Goal: Information Seeking & Learning: Learn about a topic

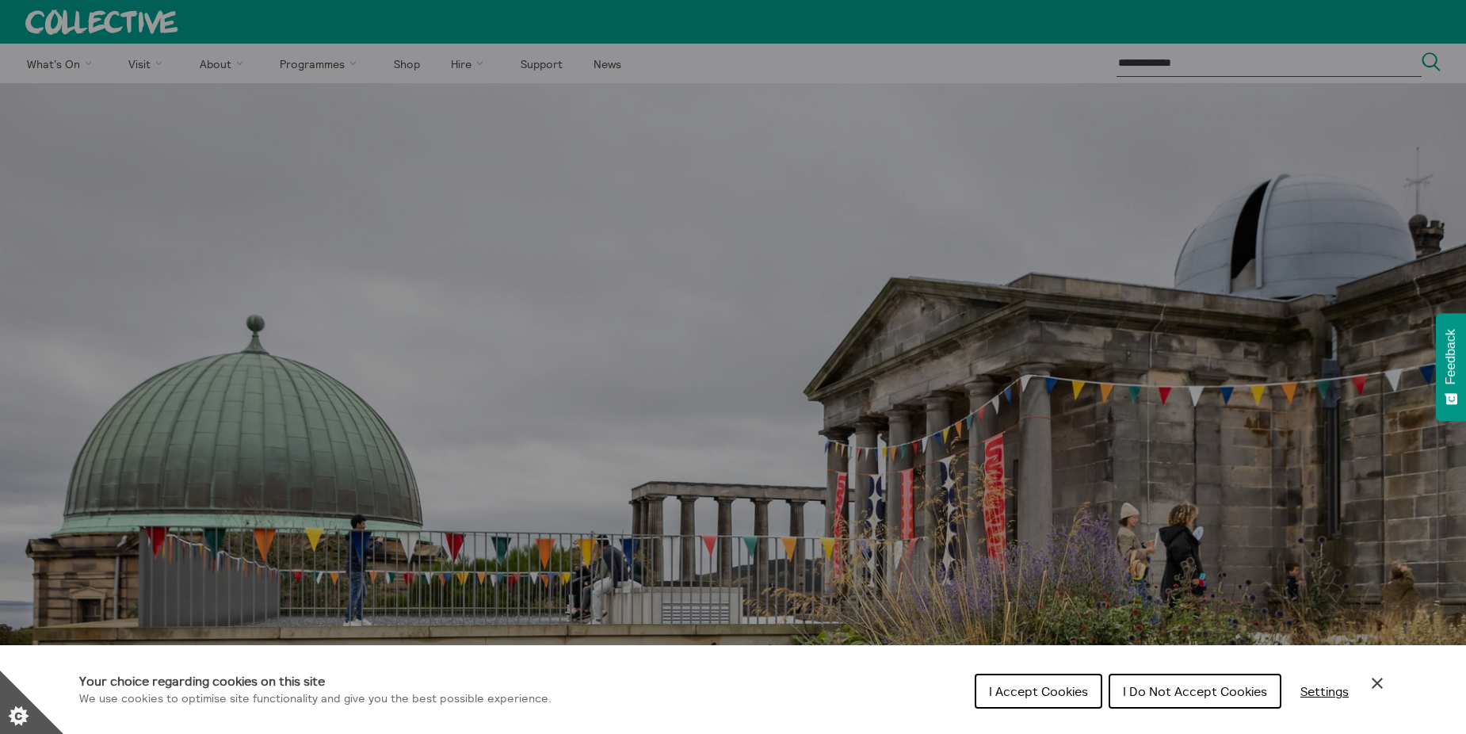
click at [1073, 695] on span "I Accept Cookies" at bounding box center [1038, 691] width 99 height 16
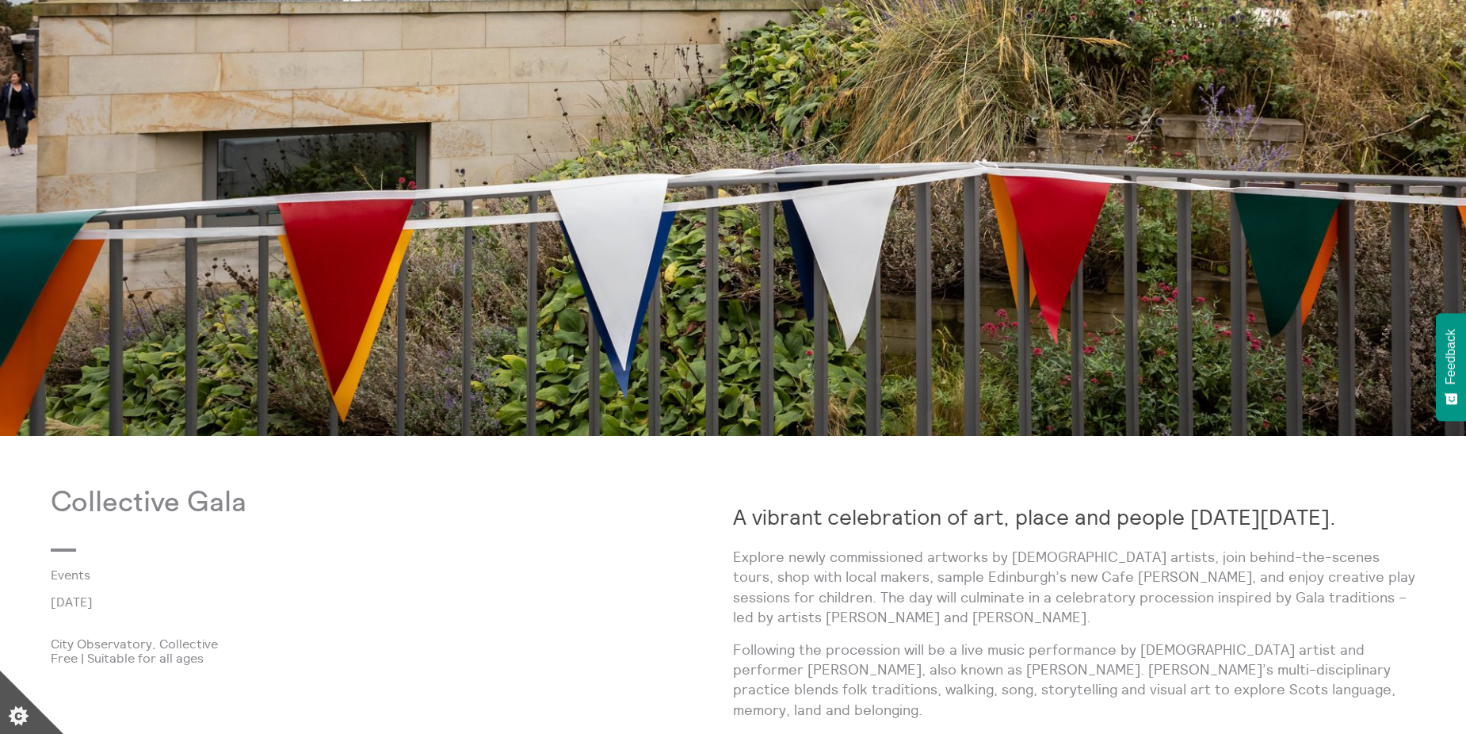
scroll to position [792, 0]
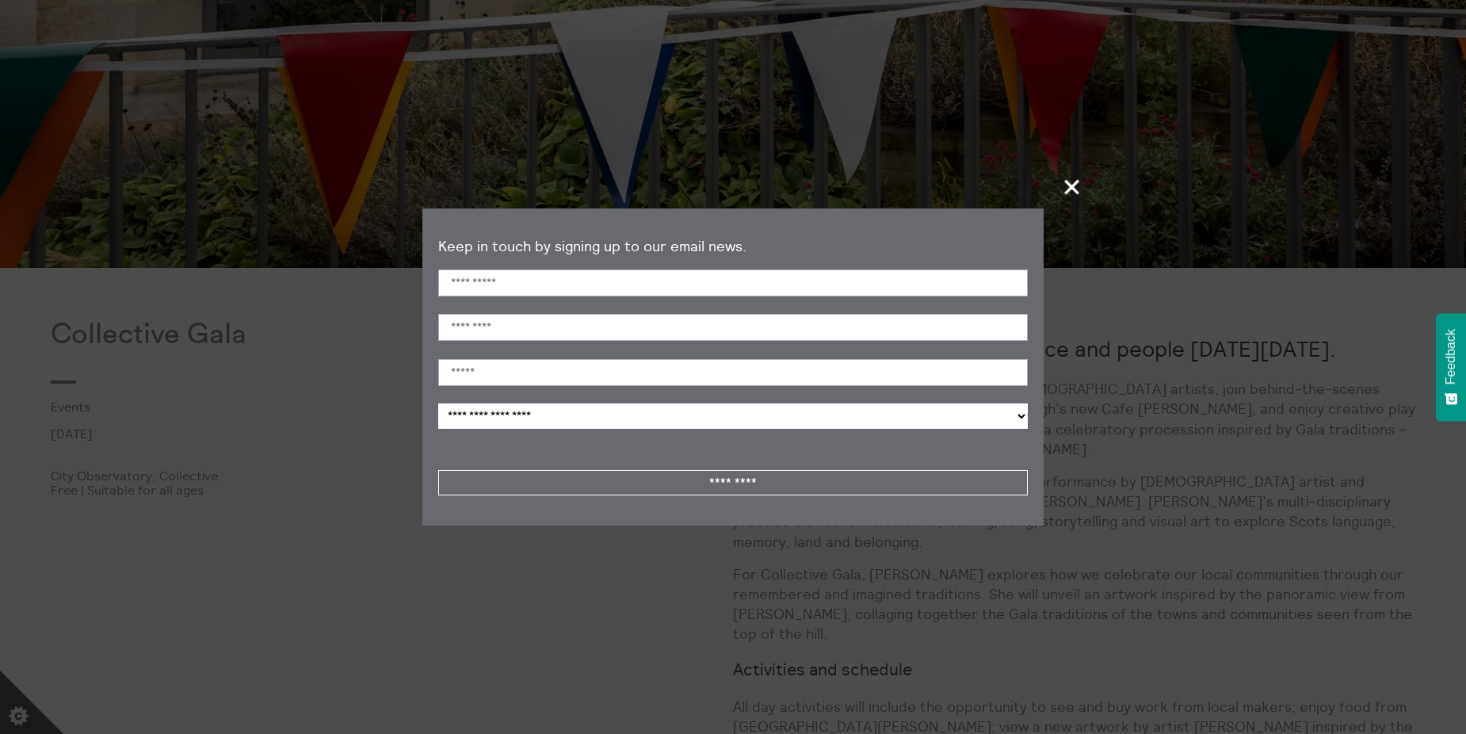
click at [1082, 181] on span "+" at bounding box center [1072, 186] width 47 height 47
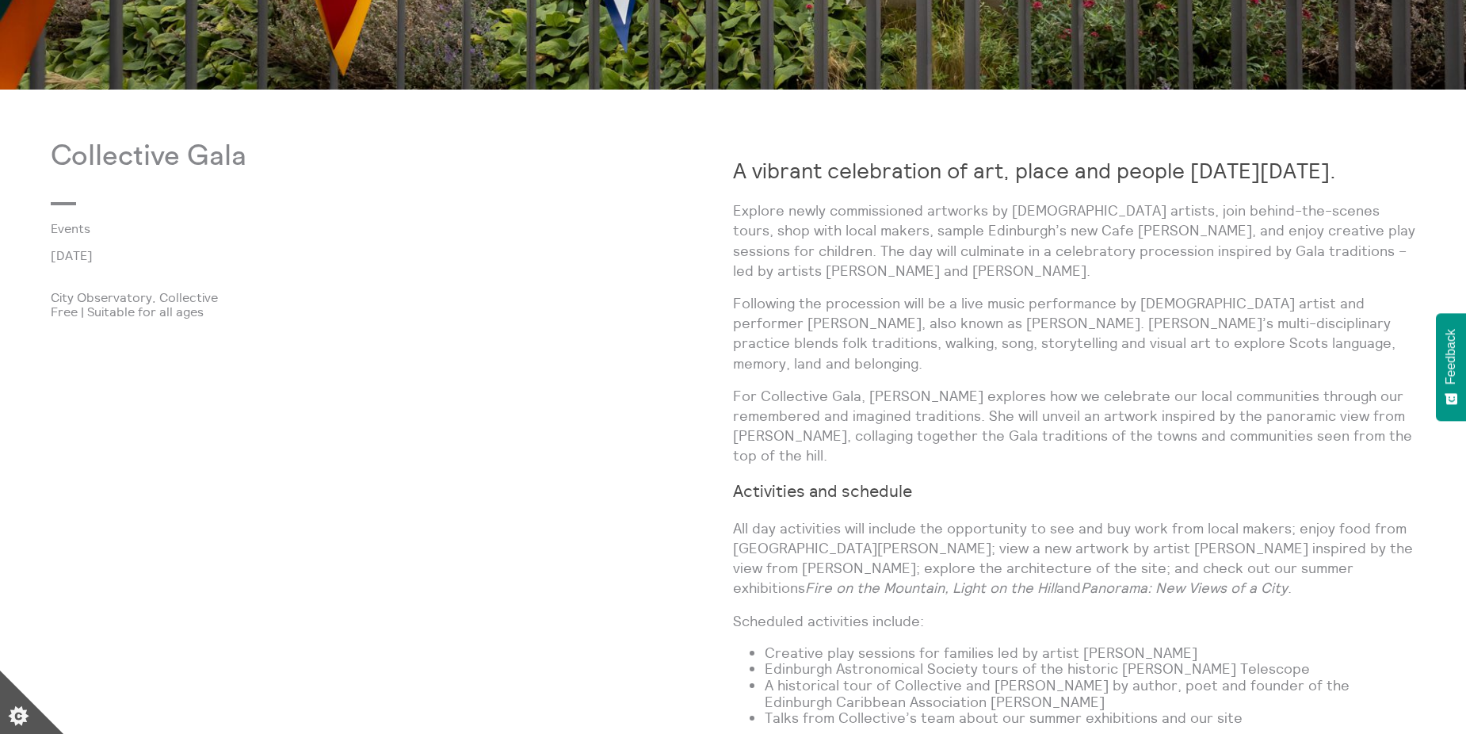
scroll to position [1189, 0]
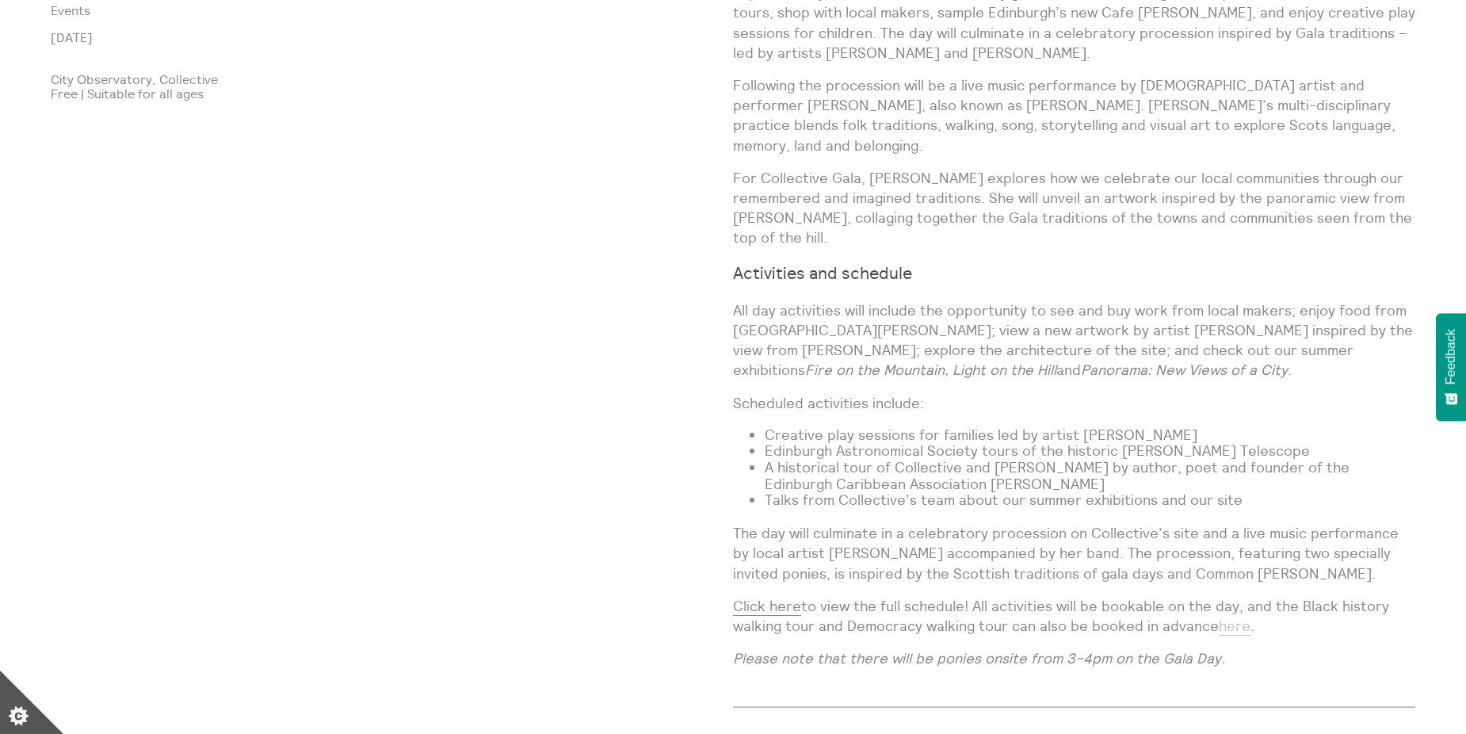
click at [1234, 617] on link "here" at bounding box center [1235, 626] width 32 height 19
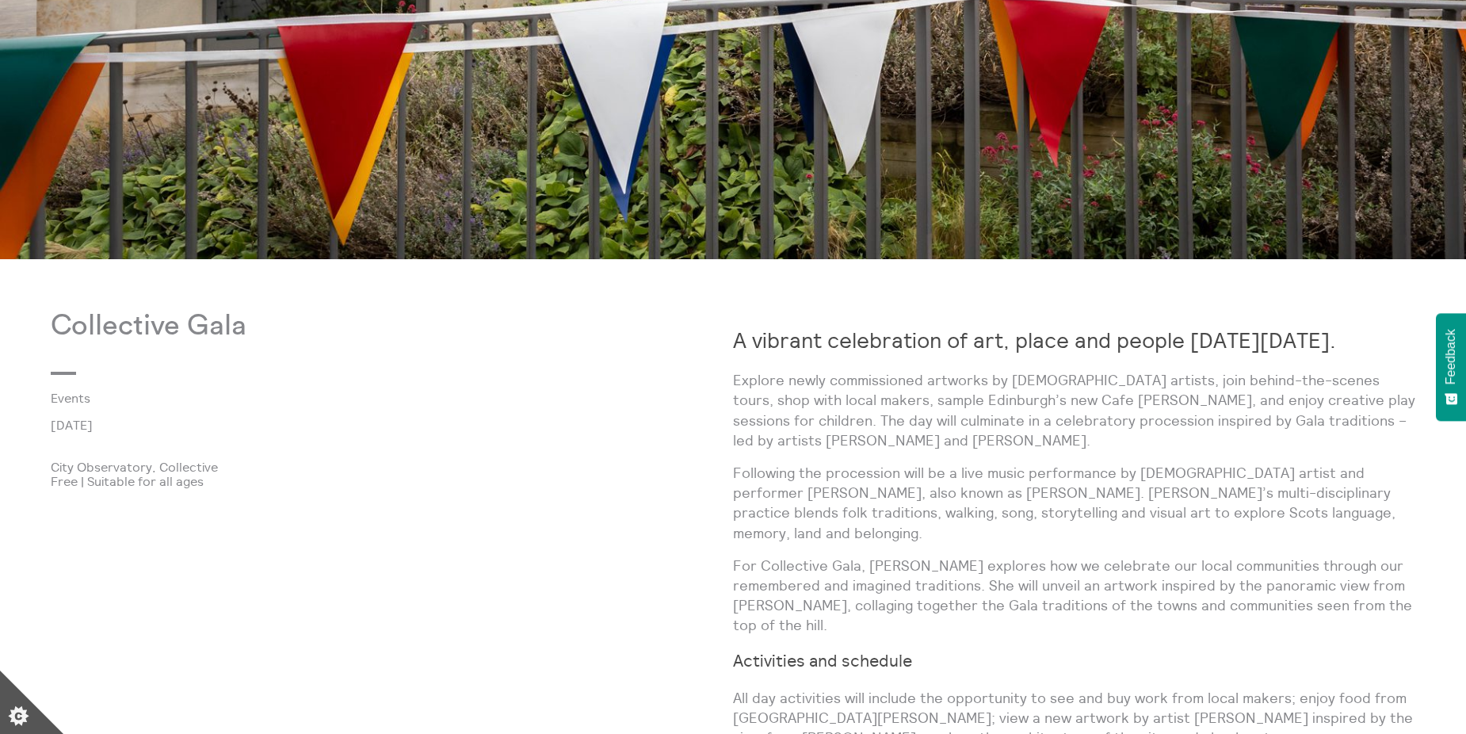
scroll to position [713, 0]
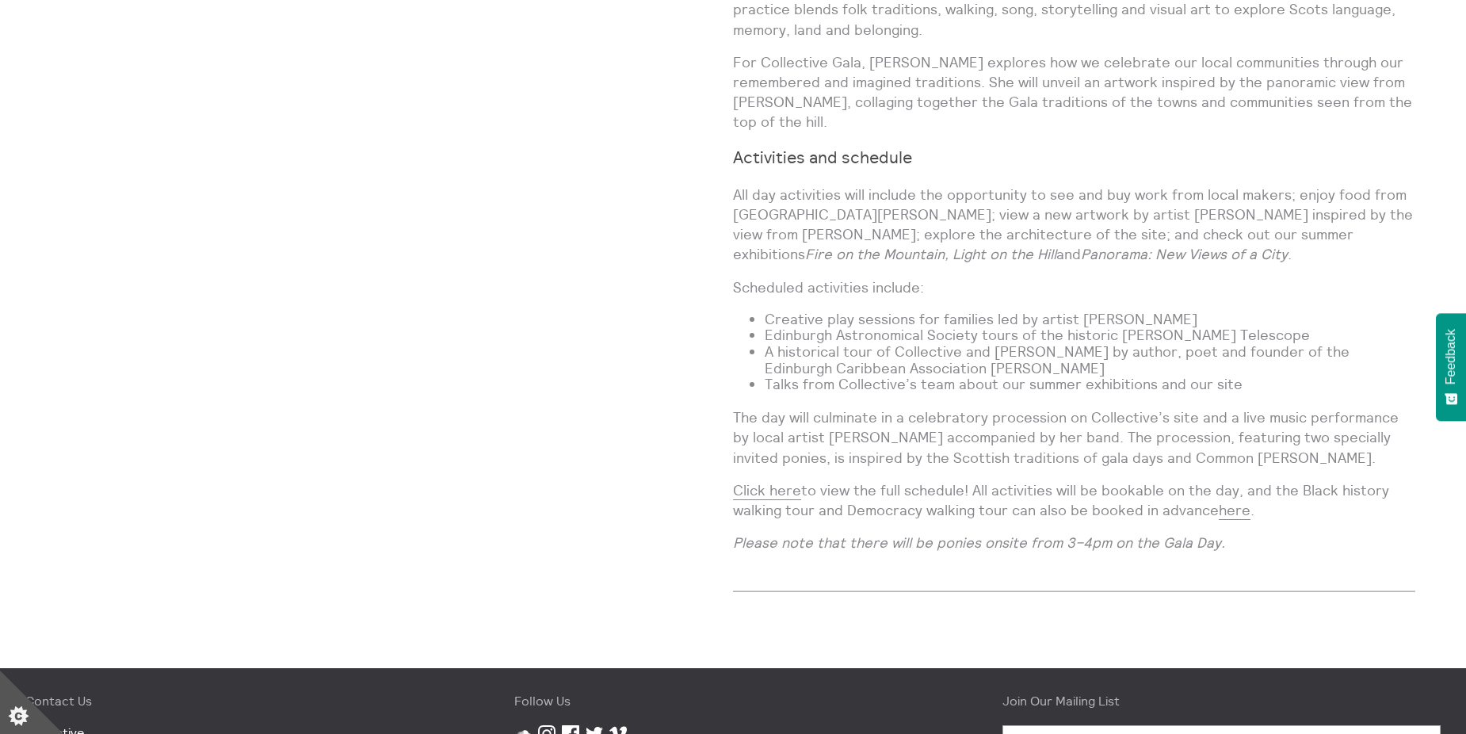
scroll to position [1109, 0]
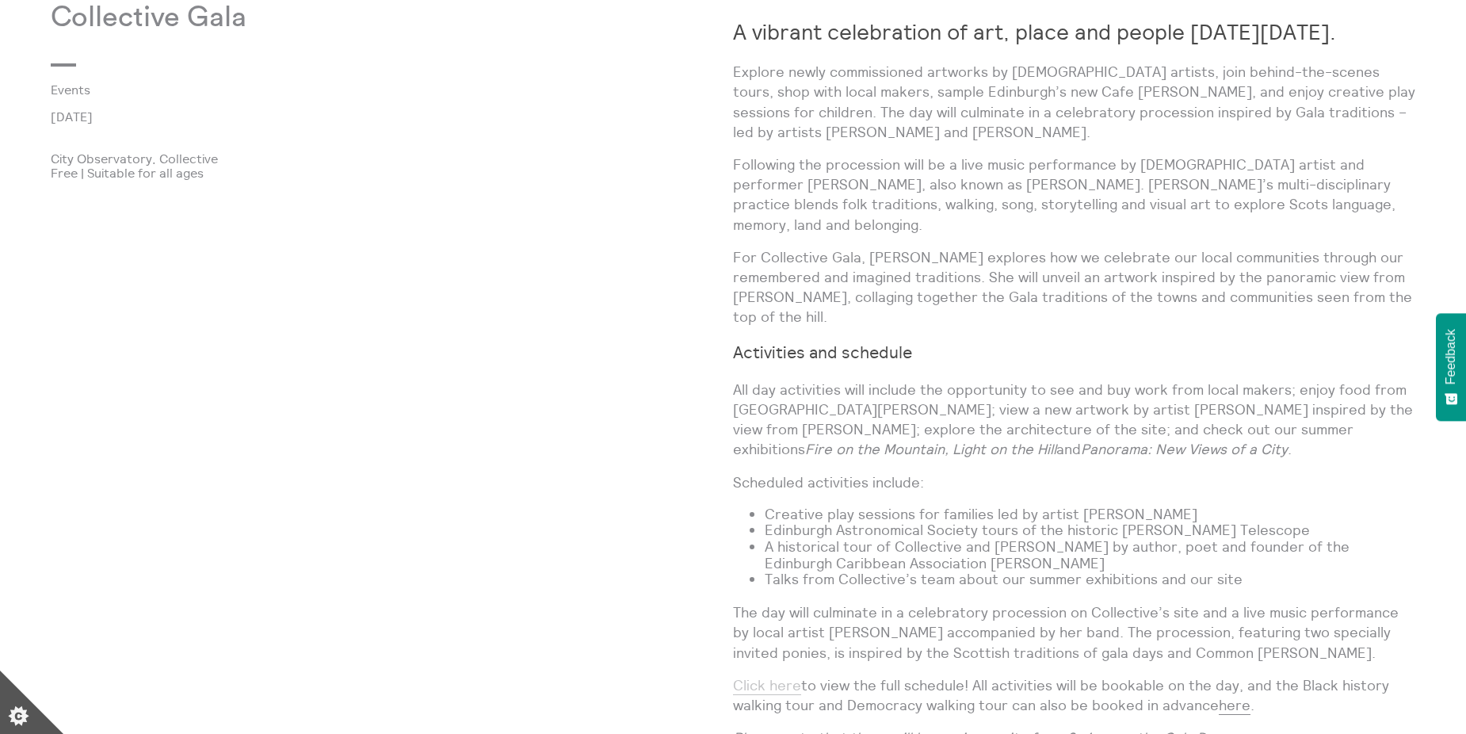
click at [777, 676] on link "Click here" at bounding box center [767, 685] width 68 height 19
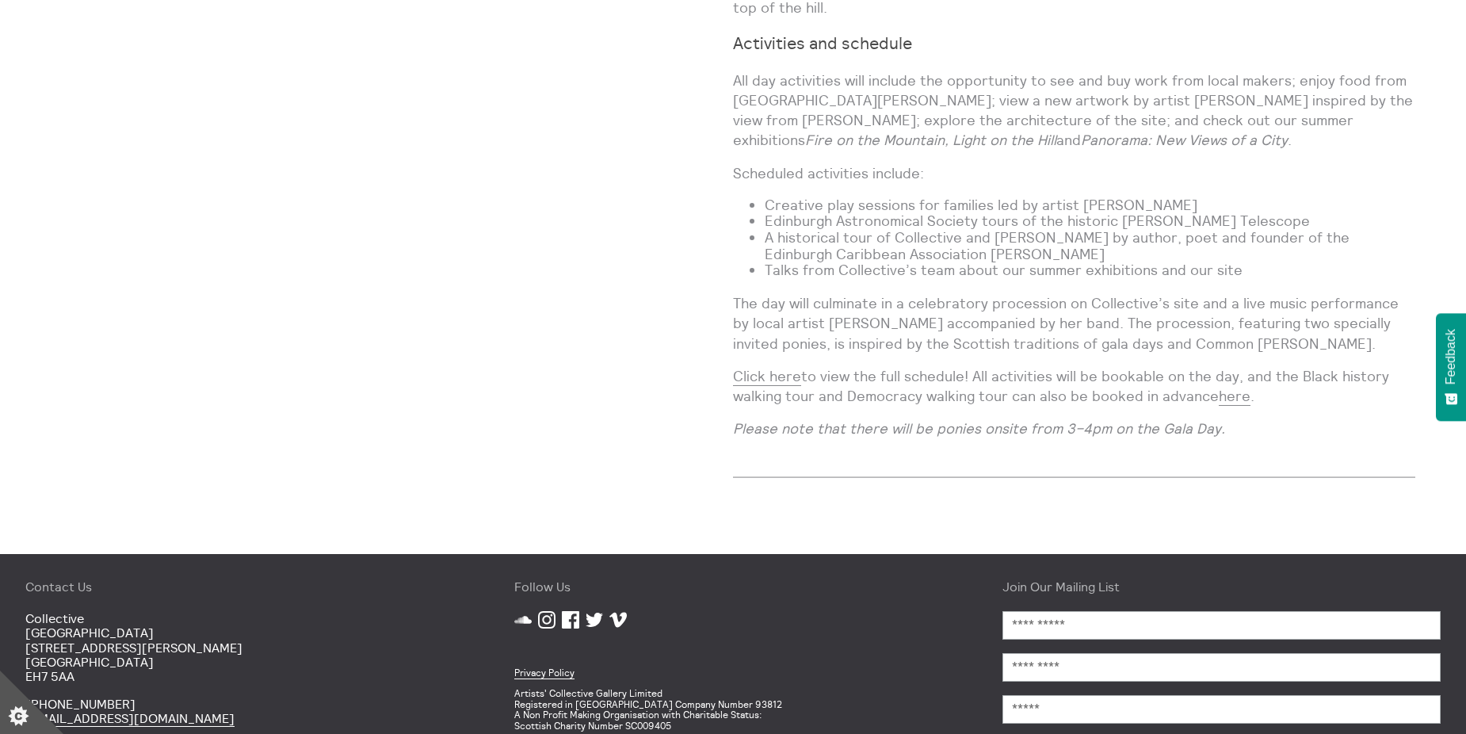
scroll to position [1426, 0]
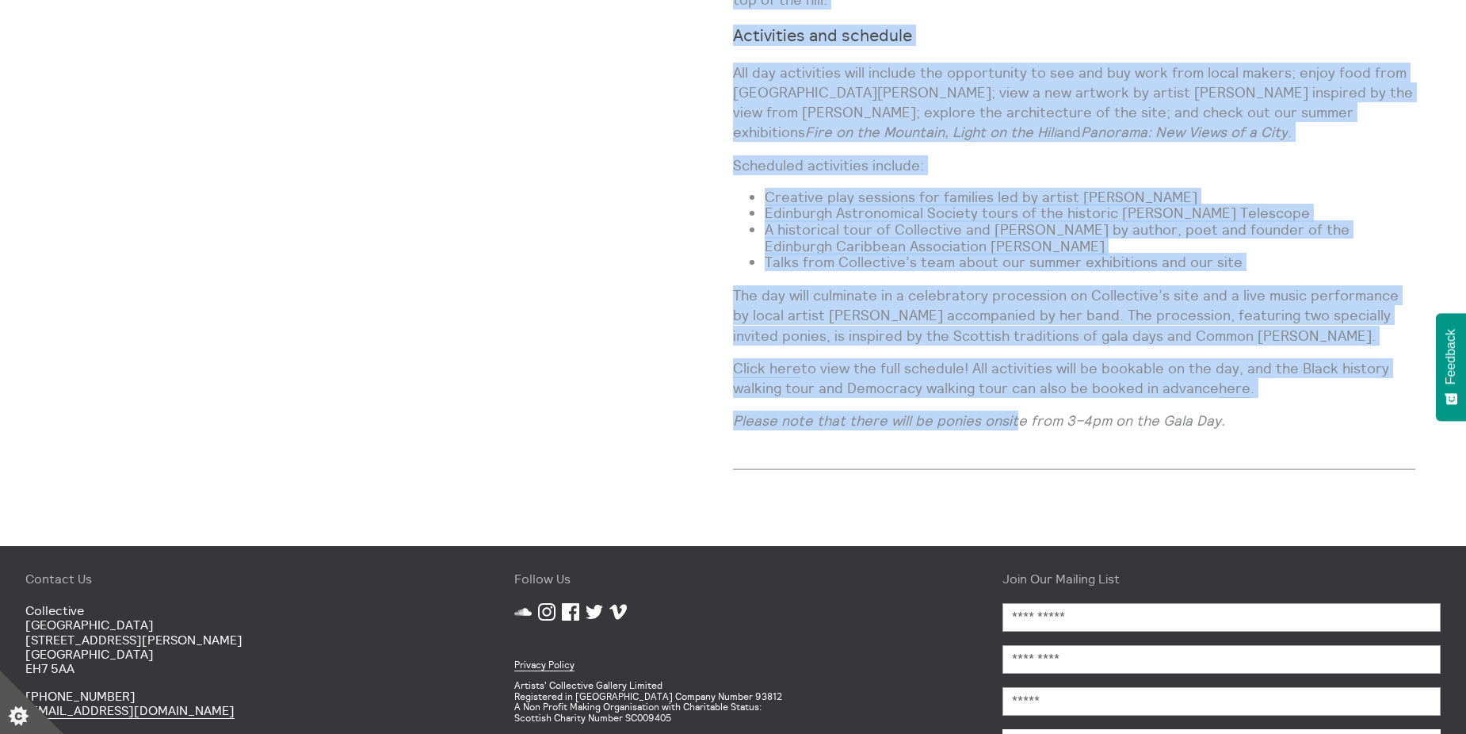
drag, startPoint x: 766, startPoint y: 412, endPoint x: 1017, endPoint y: 412, distance: 251.2
click at [1017, 412] on div "Collective Gala Events [DATE] City Observatory, Collective Free | Suitable for …" at bounding box center [733, 90] width 1365 height 811
click at [1014, 415] on div "A vibrant celebration of art, place and people [DATE][DATE]. Explore newly comm…" at bounding box center [1074, 64] width 682 height 758
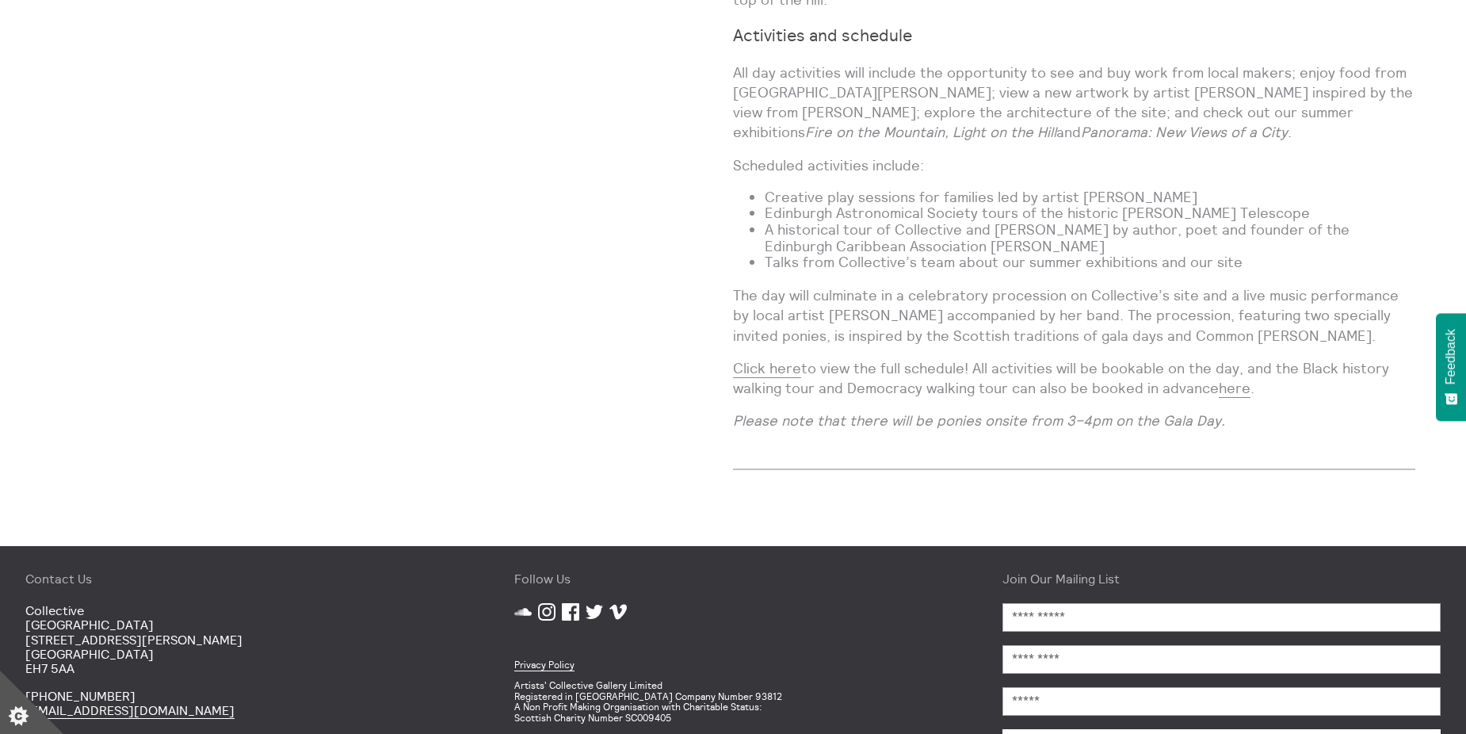
click at [802, 417] on div "A vibrant celebration of art, place and people [DATE][DATE]. Explore newly comm…" at bounding box center [1074, 64] width 682 height 758
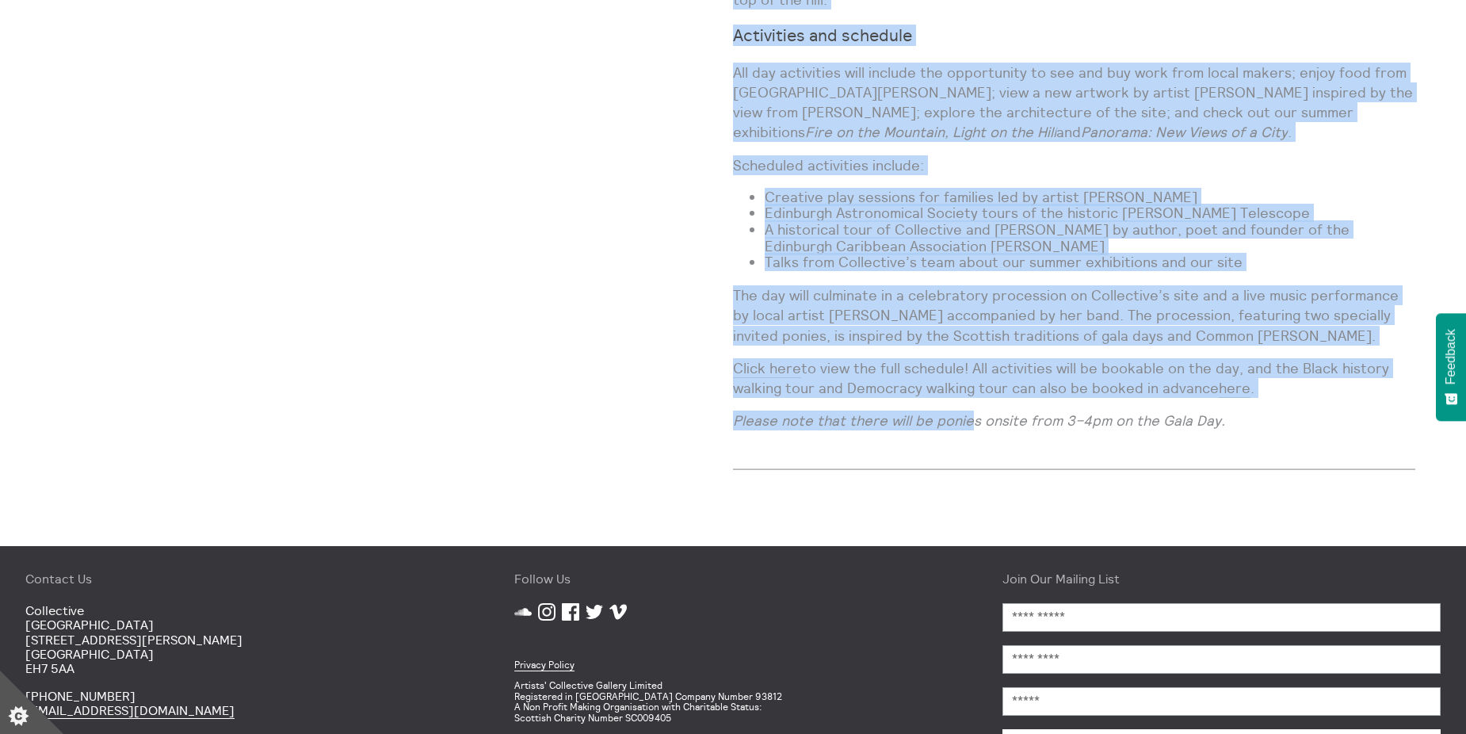
drag, startPoint x: 727, startPoint y: 407, endPoint x: 969, endPoint y: 407, distance: 241.7
click at [969, 407] on div "Collective Gala Events [DATE] City Observatory, Collective Free | Suitable for …" at bounding box center [733, 90] width 1365 height 811
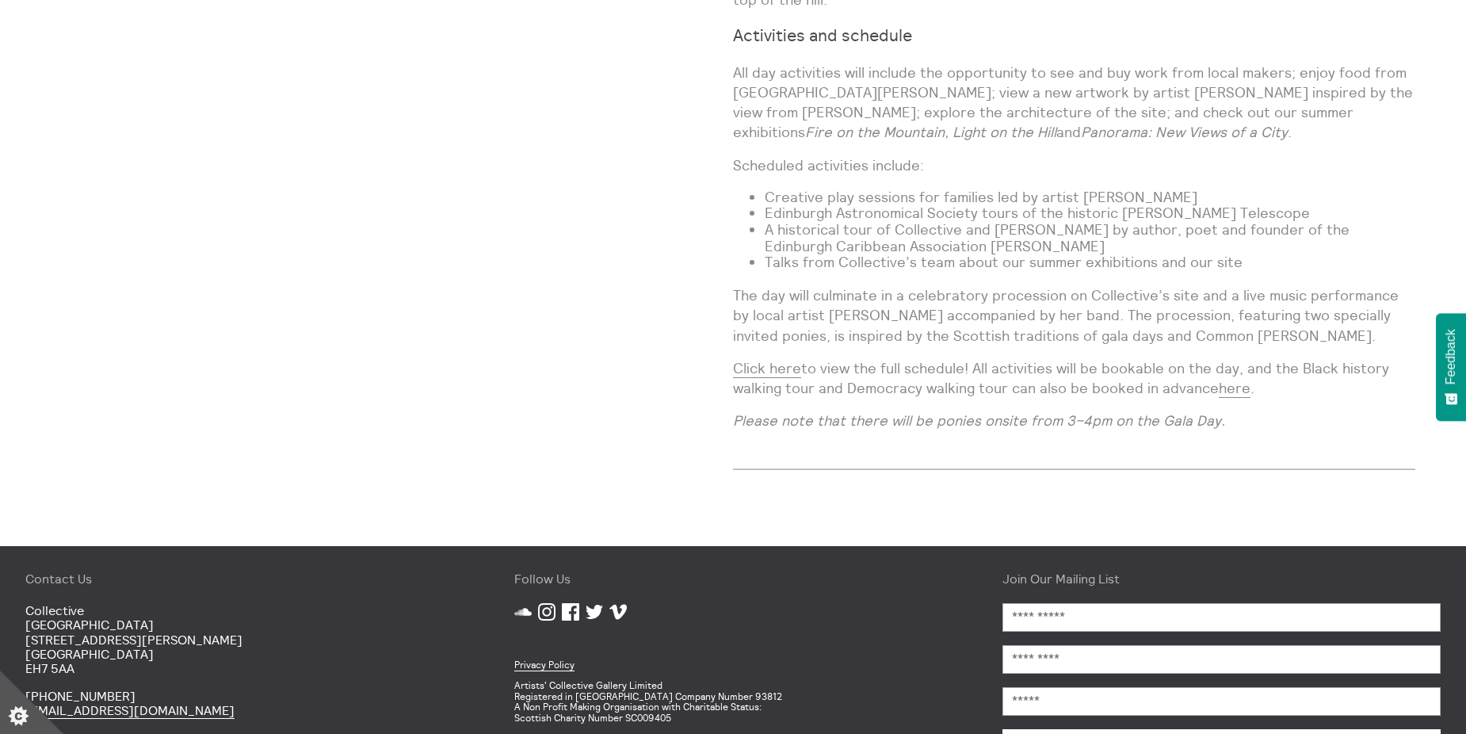
click at [976, 411] on em "Please note that there will be ponies onsite from 3–4pm on the Gala Day." at bounding box center [979, 420] width 492 height 18
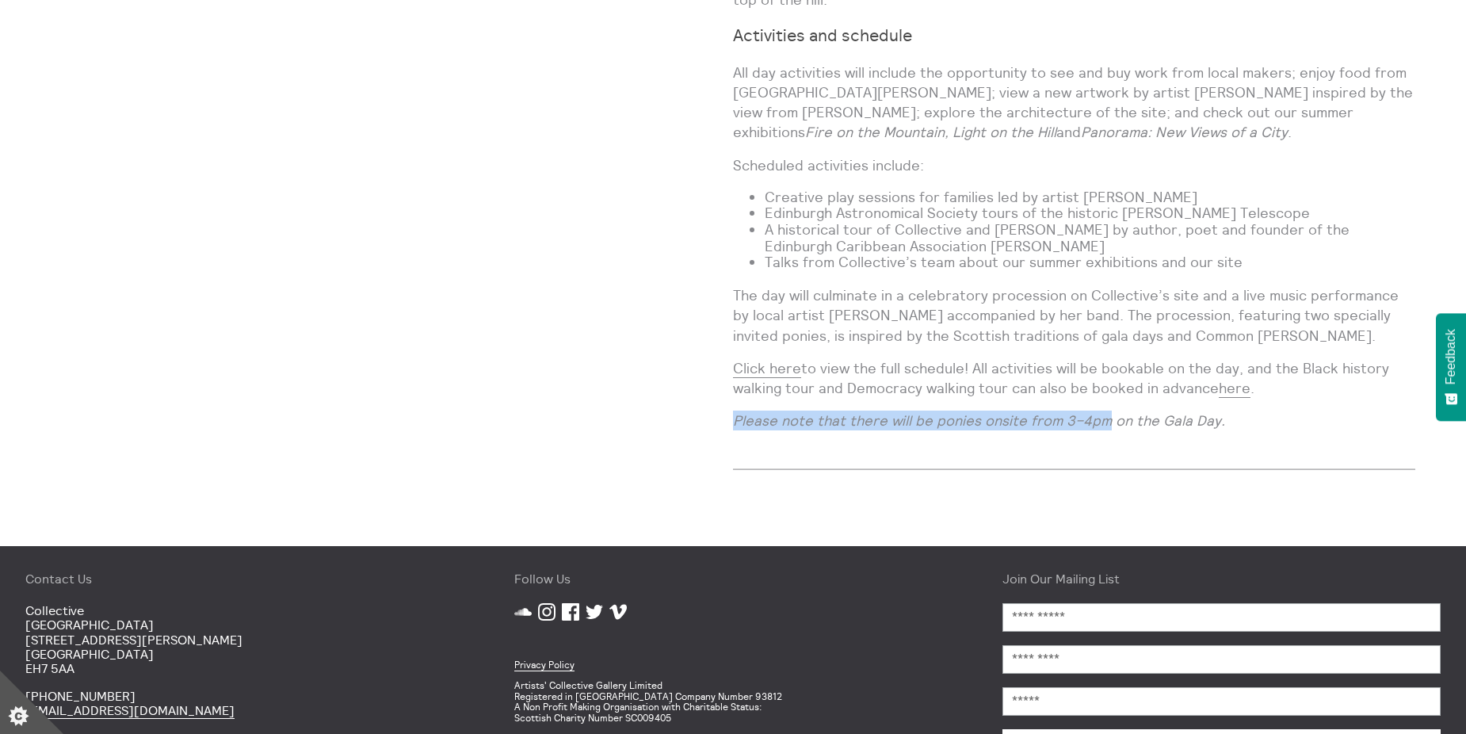
drag, startPoint x: 1105, startPoint y: 408, endPoint x: 735, endPoint y: 409, distance: 370.9
click at [735, 411] on em "Please note that there will be ponies onsite from 3–4pm on the Gala Day." at bounding box center [979, 420] width 492 height 18
drag, startPoint x: 735, startPoint y: 409, endPoint x: 825, endPoint y: 410, distance: 90.4
copy em "Please note that there will be ponies onsite from 3–4pm"
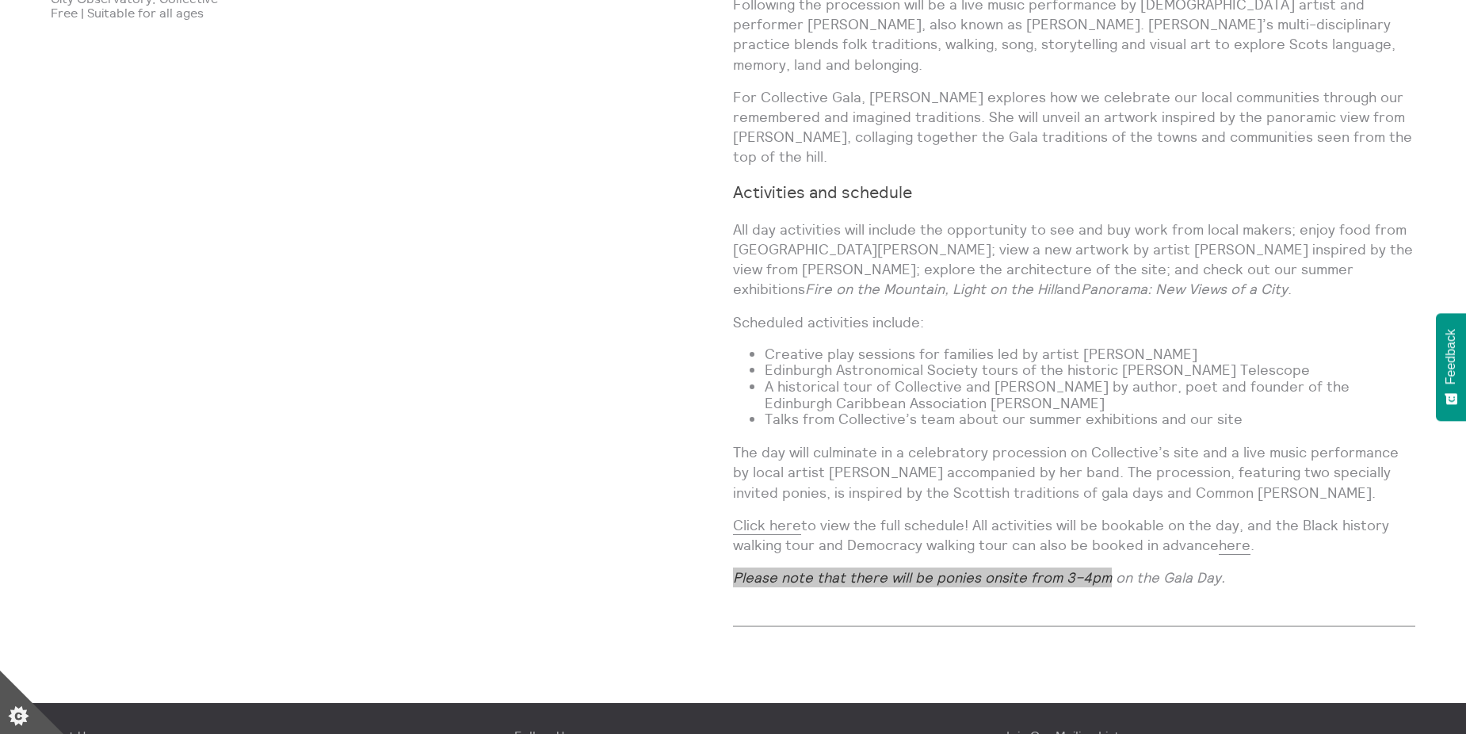
scroll to position [1268, 0]
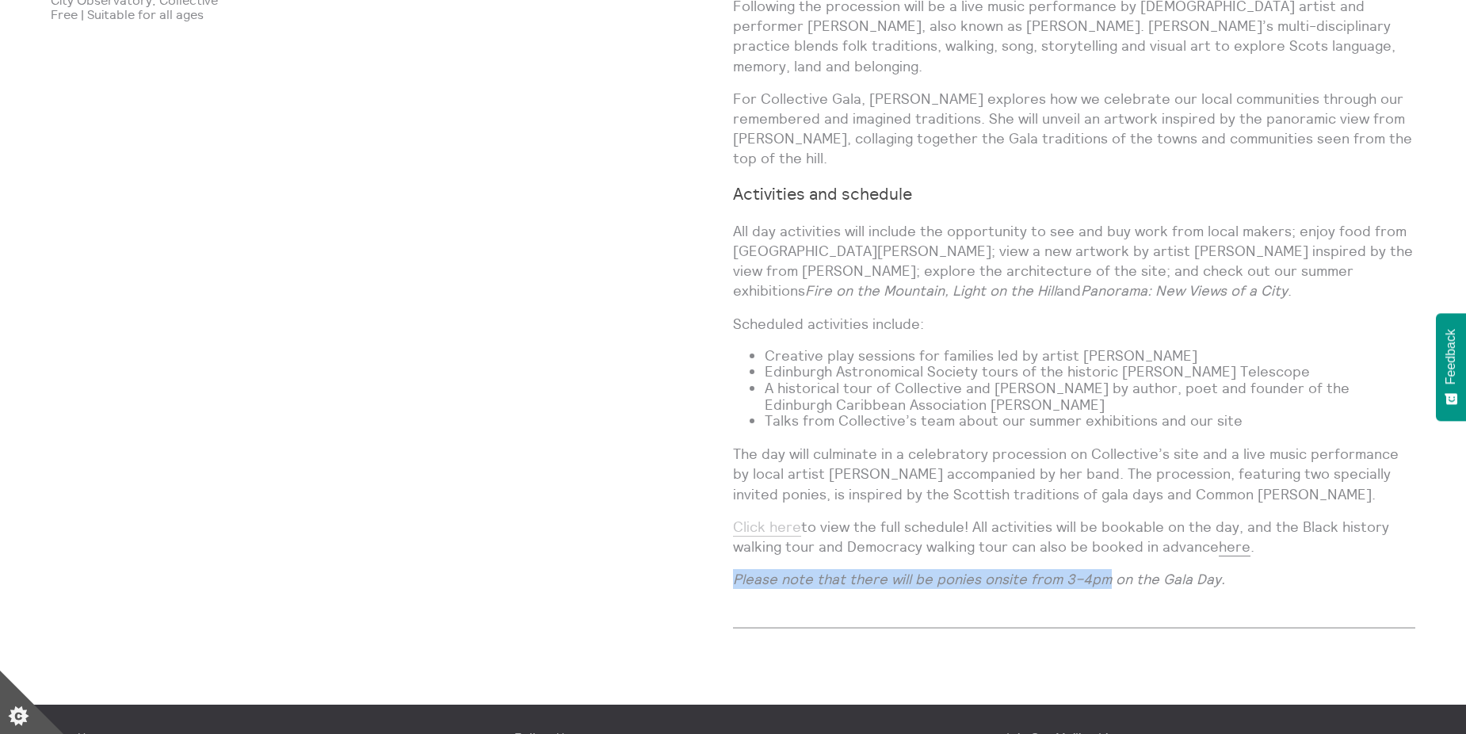
click at [786, 517] on link "Click here" at bounding box center [767, 526] width 68 height 19
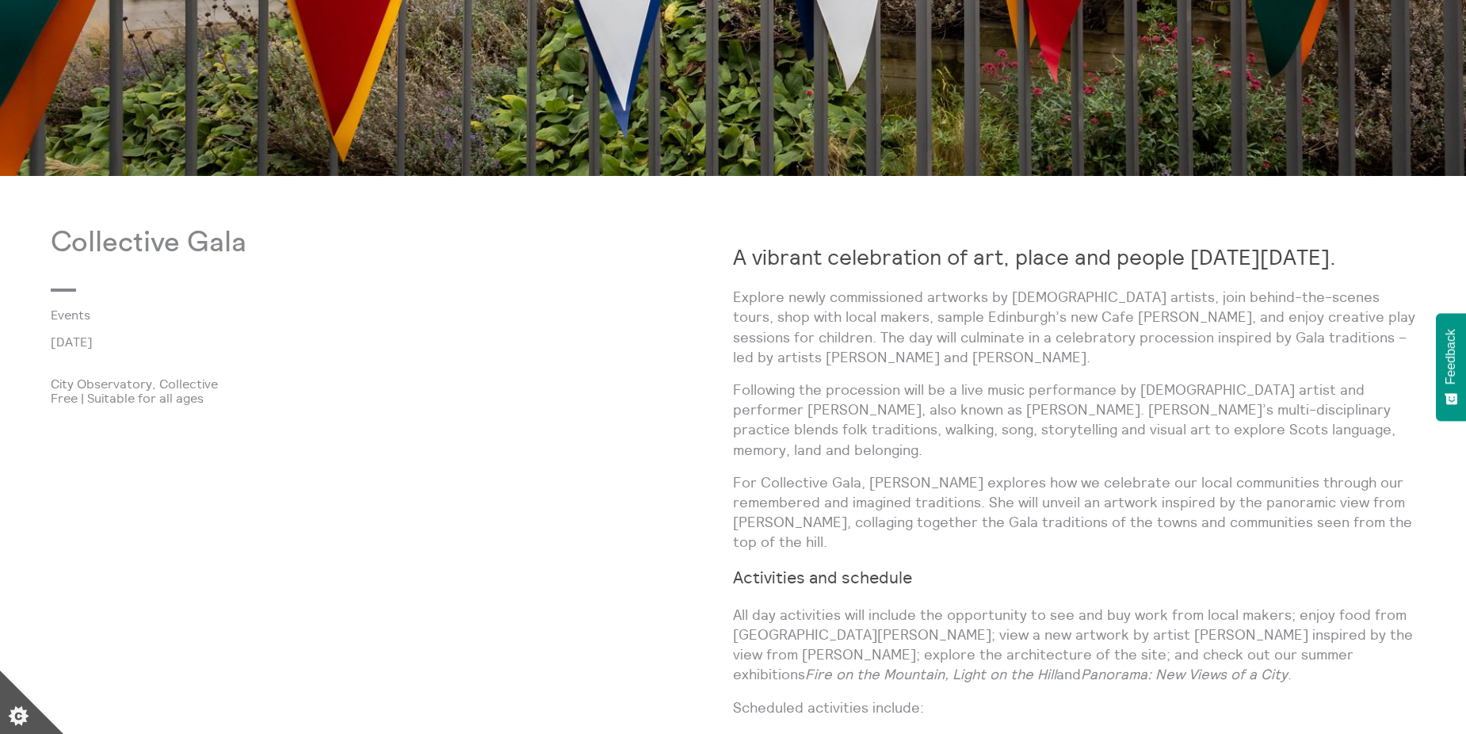
scroll to position [713, 0]
